Goal: Information Seeking & Learning: Learn about a topic

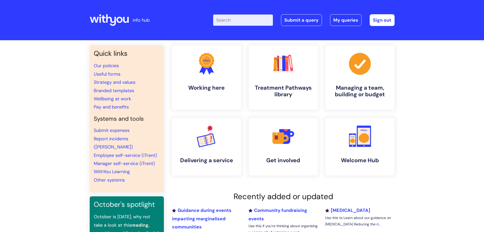
click at [231, 18] on input "Enter your search term here..." at bounding box center [243, 19] width 60 height 11
type input "flu"
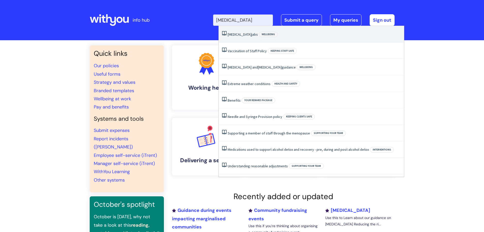
click at [233, 34] on link "Flu jabs" at bounding box center [243, 34] width 30 height 5
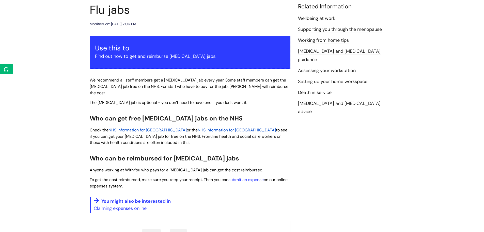
scroll to position [76, 0]
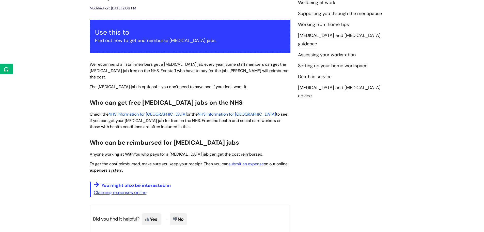
click at [131, 111] on span "NHS information for [GEOGRAPHIC_DATA]" at bounding box center [148, 113] width 78 height 5
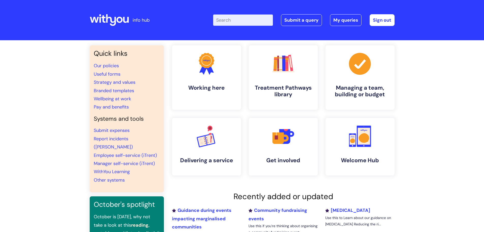
click at [238, 21] on input "Enter your search term here..." at bounding box center [243, 19] width 60 height 11
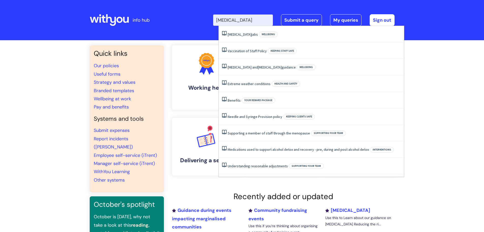
type input "flu"
